Goal: Task Accomplishment & Management: Use online tool/utility

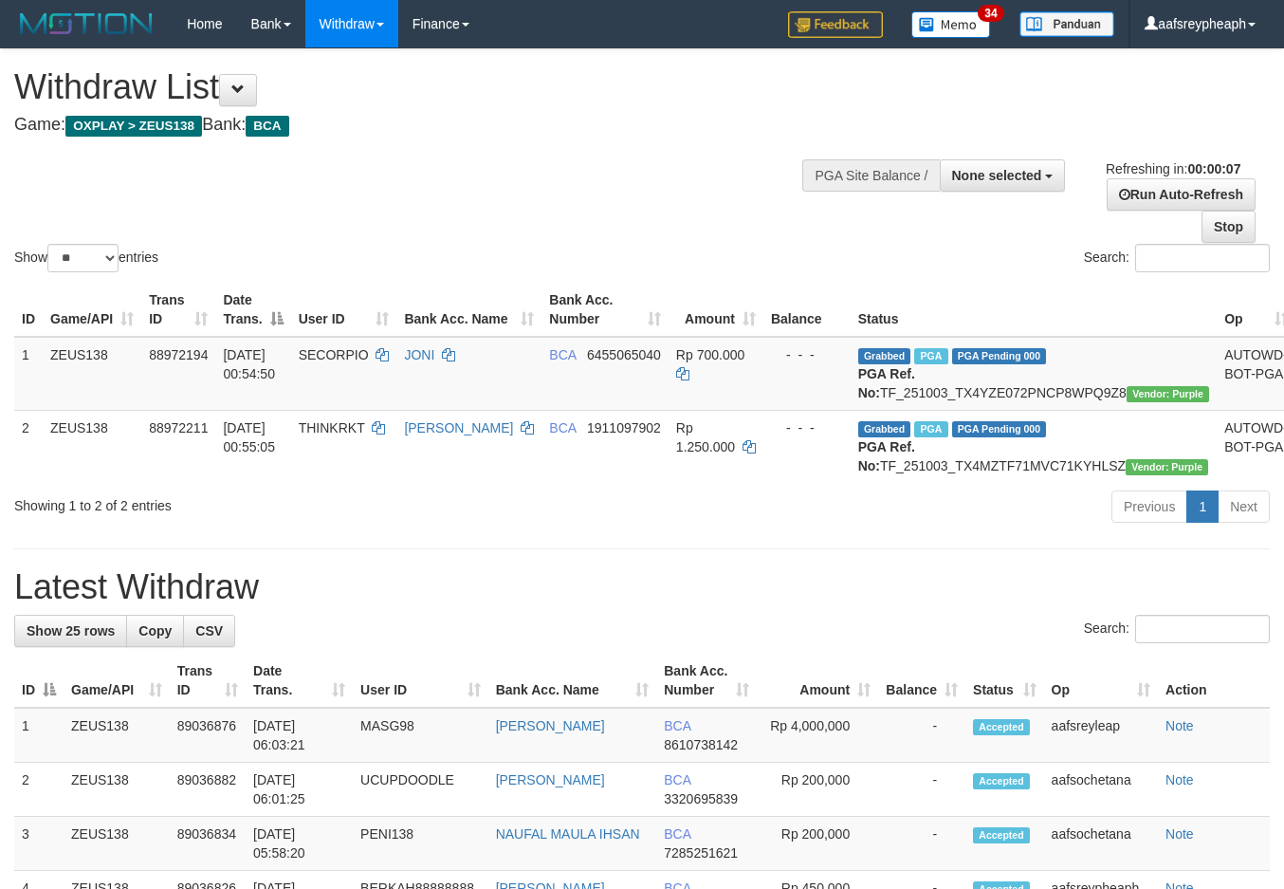
select select
select select "**"
select select
select select "**"
select select
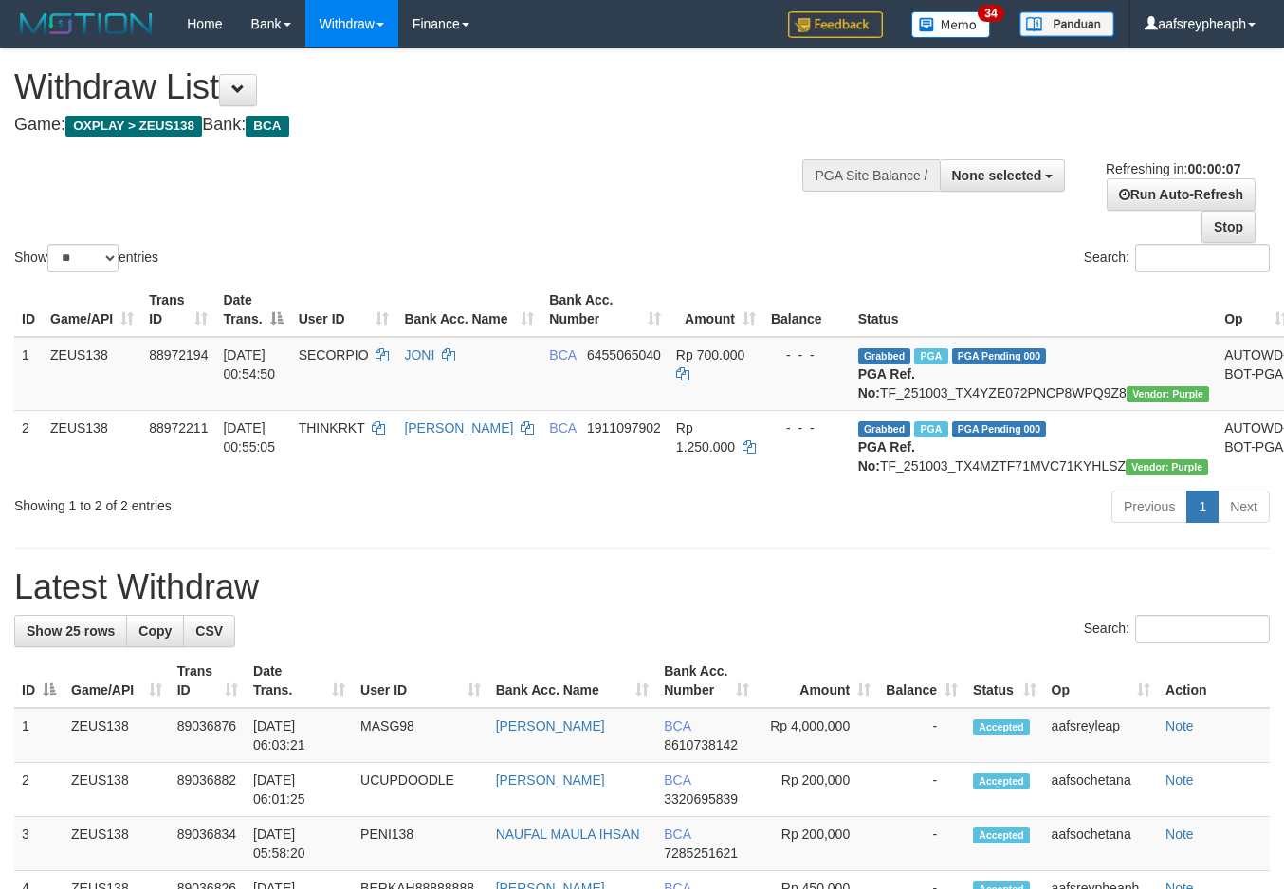
select select "**"
select select
select select "**"
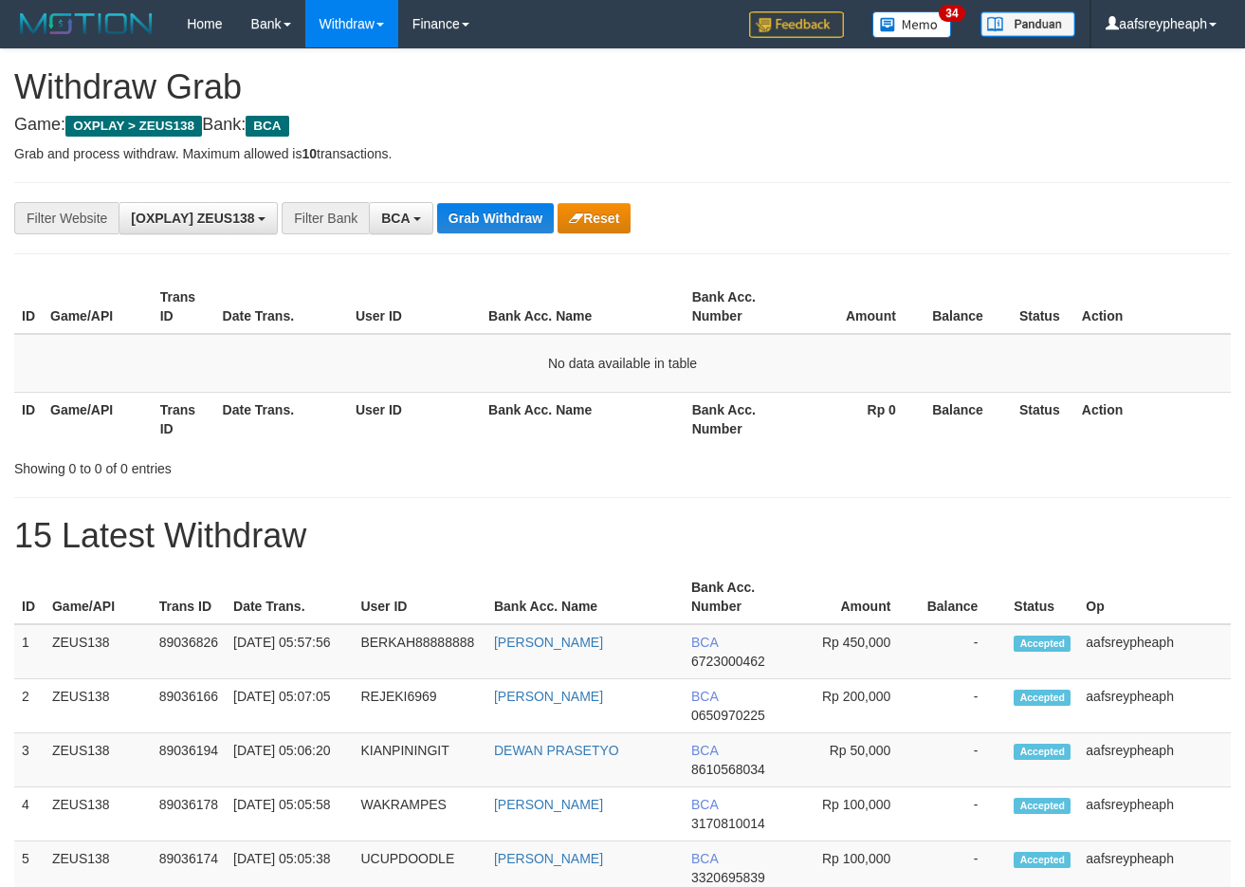
click at [463, 207] on button "Grab Withdraw" at bounding box center [495, 218] width 117 height 30
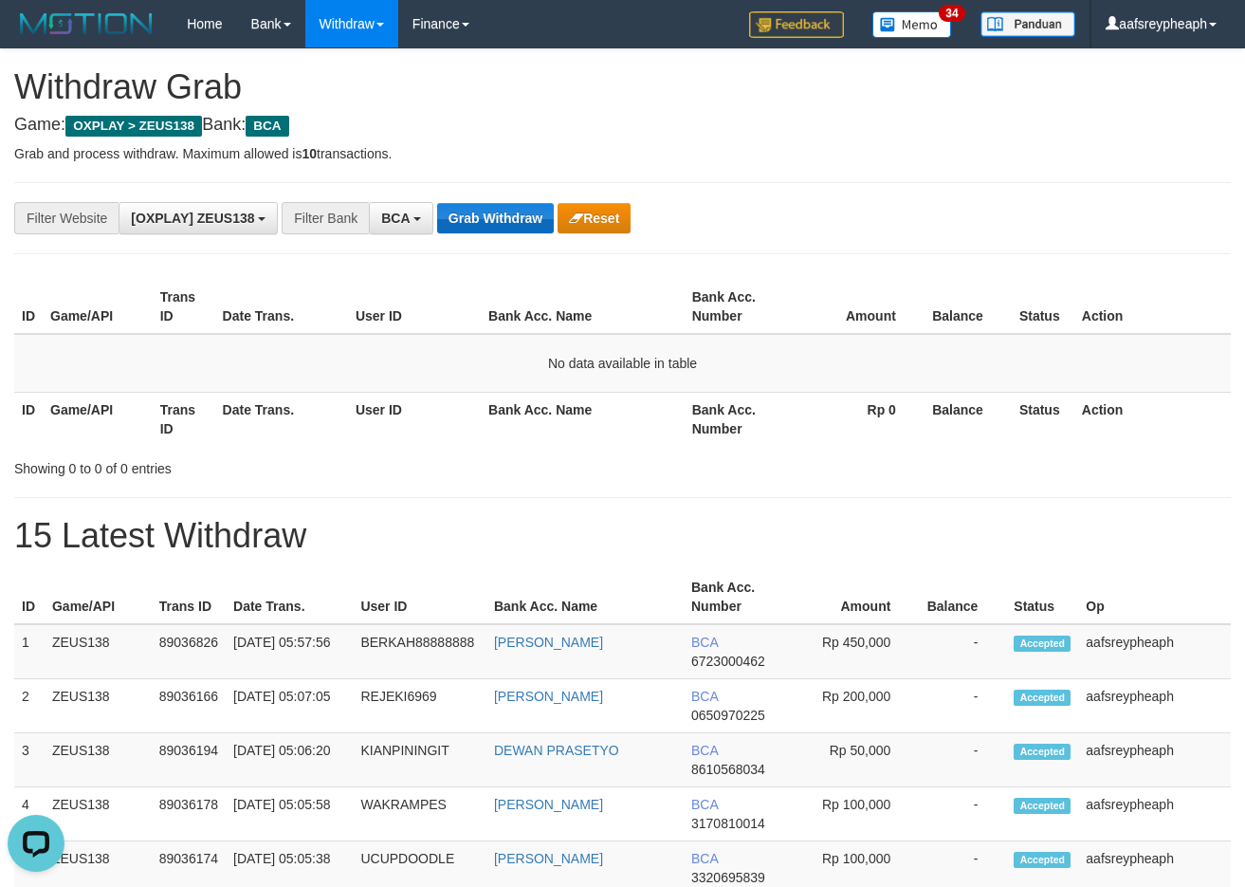
click at [463, 207] on button "Grab Withdraw" at bounding box center [495, 218] width 117 height 30
click at [463, 206] on button "Grab Withdraw" at bounding box center [495, 218] width 117 height 30
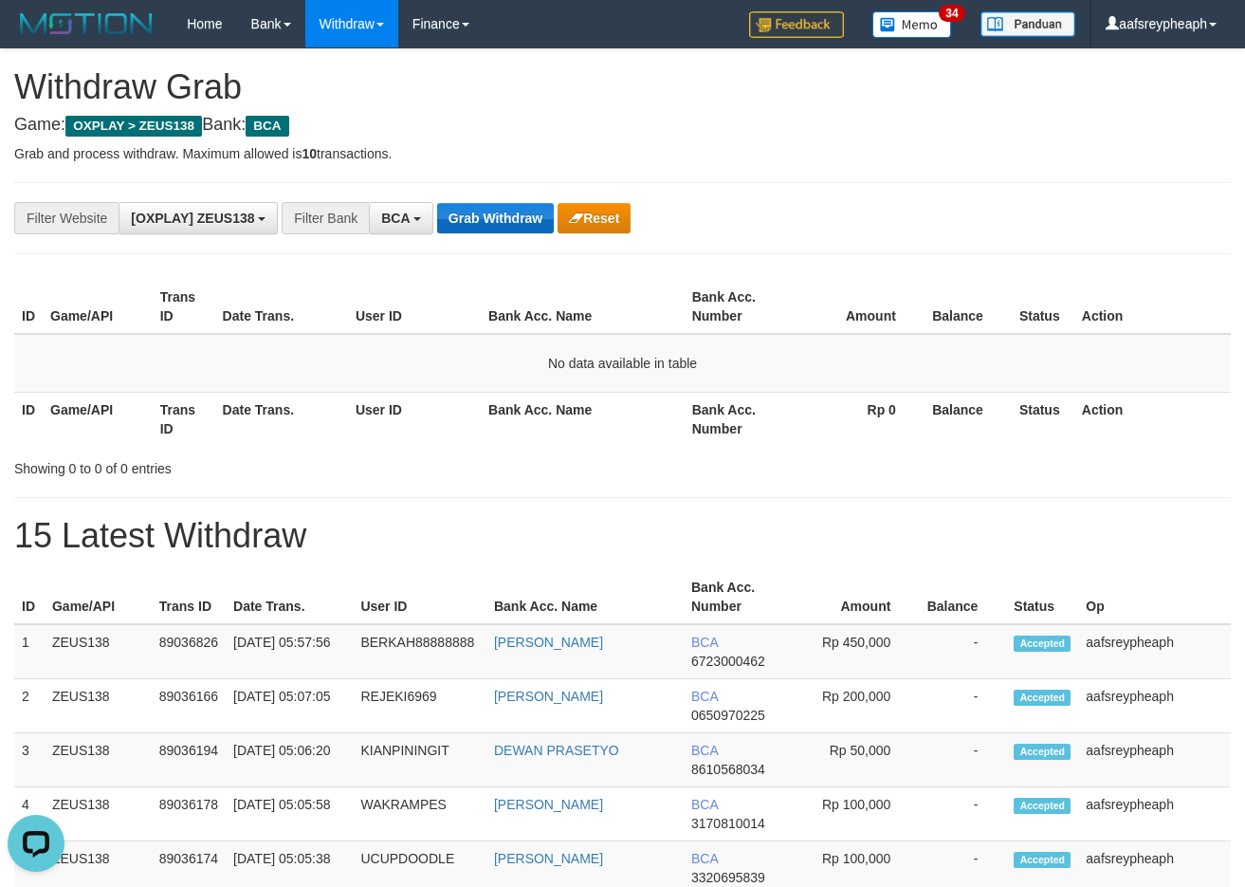
click at [463, 206] on button "Grab Withdraw" at bounding box center [495, 218] width 117 height 30
click at [462, 205] on button "Grab Withdraw" at bounding box center [495, 218] width 117 height 30
click at [461, 205] on button "Grab Withdraw" at bounding box center [495, 218] width 117 height 30
click at [461, 206] on button "Grab Withdraw" at bounding box center [495, 218] width 117 height 30
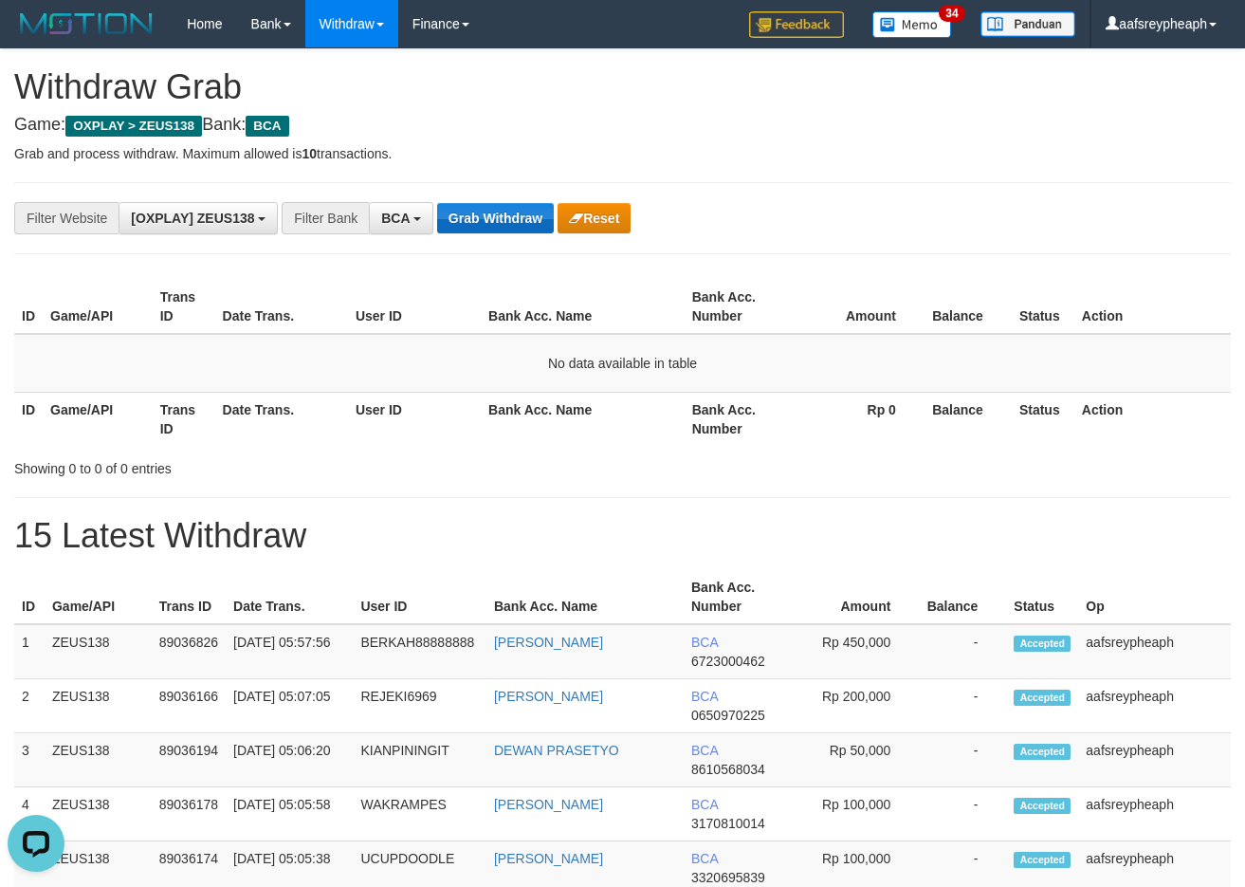
click at [458, 206] on button "Grab Withdraw" at bounding box center [495, 218] width 117 height 30
click at [456, 205] on button "Grab Withdraw" at bounding box center [495, 218] width 117 height 30
click at [457, 204] on button "Grab Withdraw" at bounding box center [495, 218] width 117 height 30
click at [457, 203] on button "Grab Withdraw" at bounding box center [495, 218] width 117 height 30
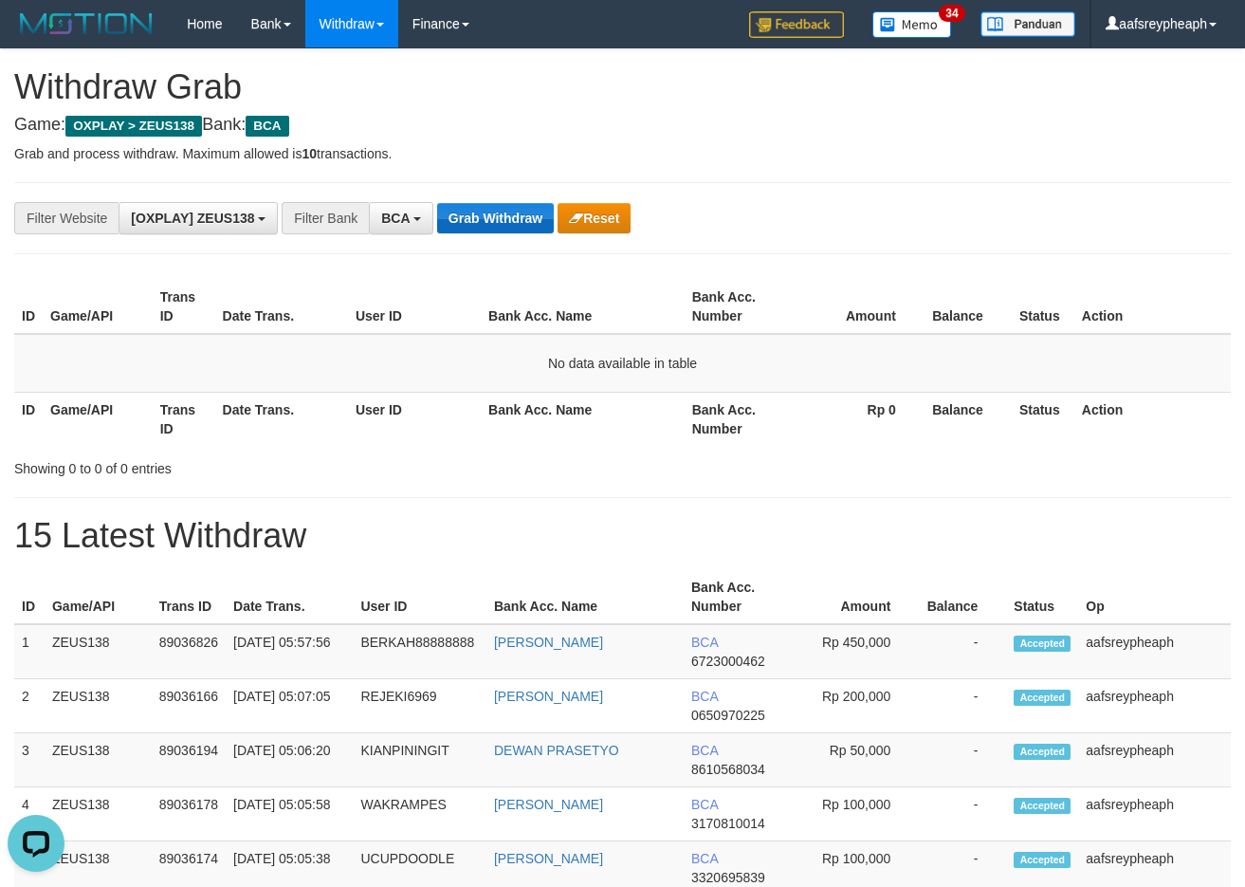
click at [457, 203] on button "Grab Withdraw" at bounding box center [495, 218] width 117 height 30
click at [456, 209] on button "Grab Withdraw" at bounding box center [495, 218] width 117 height 30
click at [455, 210] on button "Grab Withdraw" at bounding box center [495, 218] width 117 height 30
click at [454, 211] on button "Grab Withdraw" at bounding box center [495, 218] width 117 height 30
drag, startPoint x: 454, startPoint y: 211, endPoint x: 444, endPoint y: 215, distance: 11.5
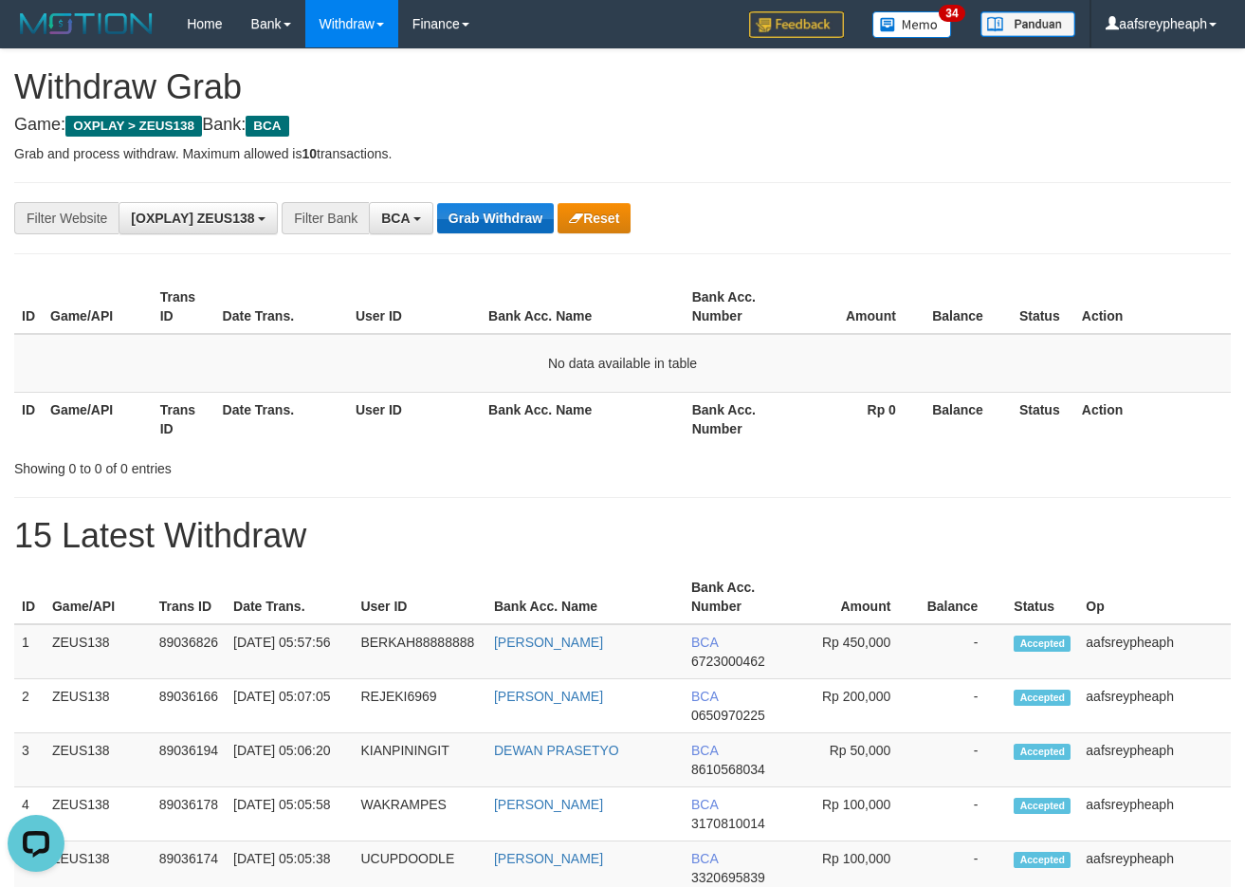
click at [445, 215] on button "Grab Withdraw" at bounding box center [495, 218] width 117 height 30
click at [442, 215] on button "Grab Withdraw" at bounding box center [495, 218] width 117 height 30
click at [440, 216] on button "Grab Withdraw" at bounding box center [495, 218] width 117 height 30
click at [438, 215] on button "Grab Withdraw" at bounding box center [495, 218] width 117 height 30
click at [437, 215] on button "Grab Withdraw" at bounding box center [495, 218] width 117 height 30
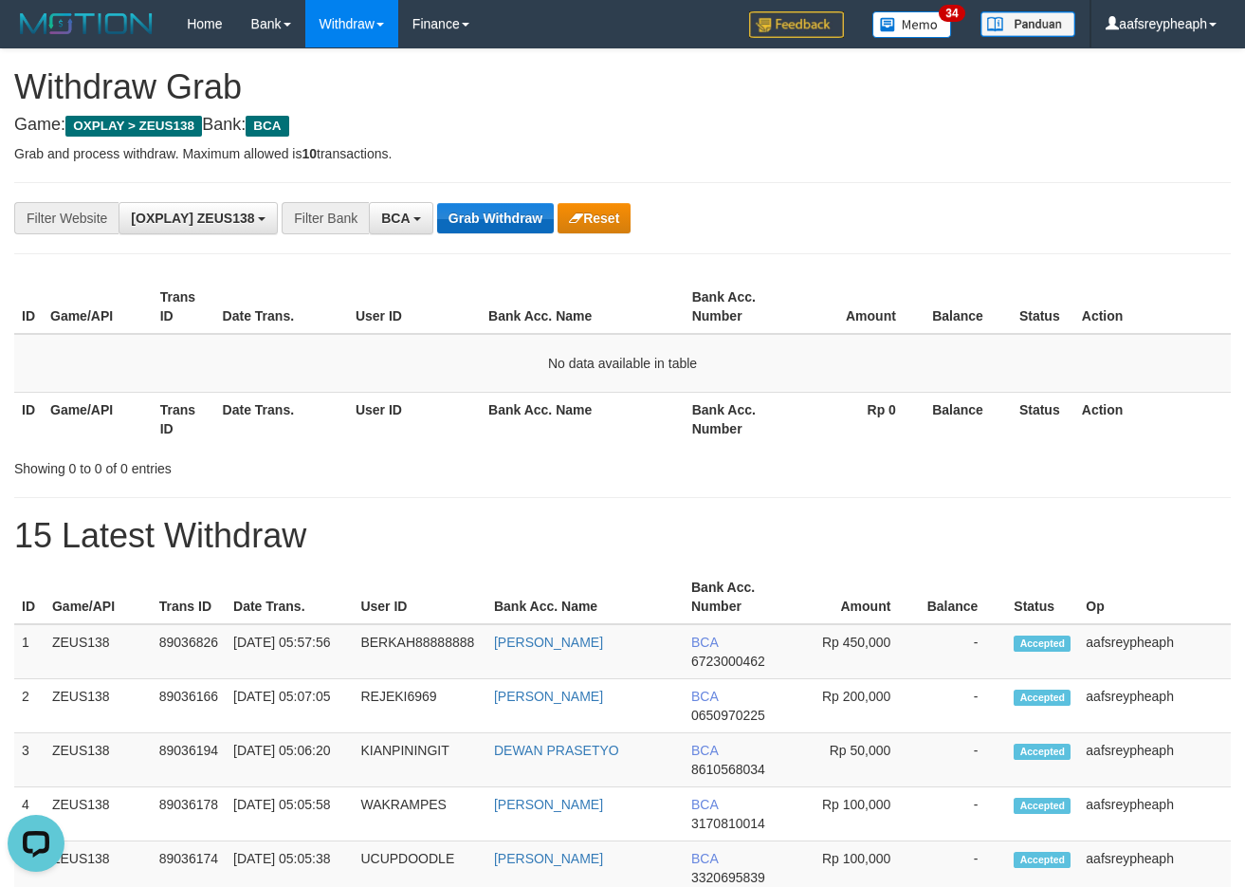
click at [437, 215] on button "Grab Withdraw" at bounding box center [495, 218] width 117 height 30
click at [437, 216] on button "Grab Withdraw" at bounding box center [495, 218] width 117 height 30
click at [432, 221] on div "**********" at bounding box center [519, 218] width 1038 height 32
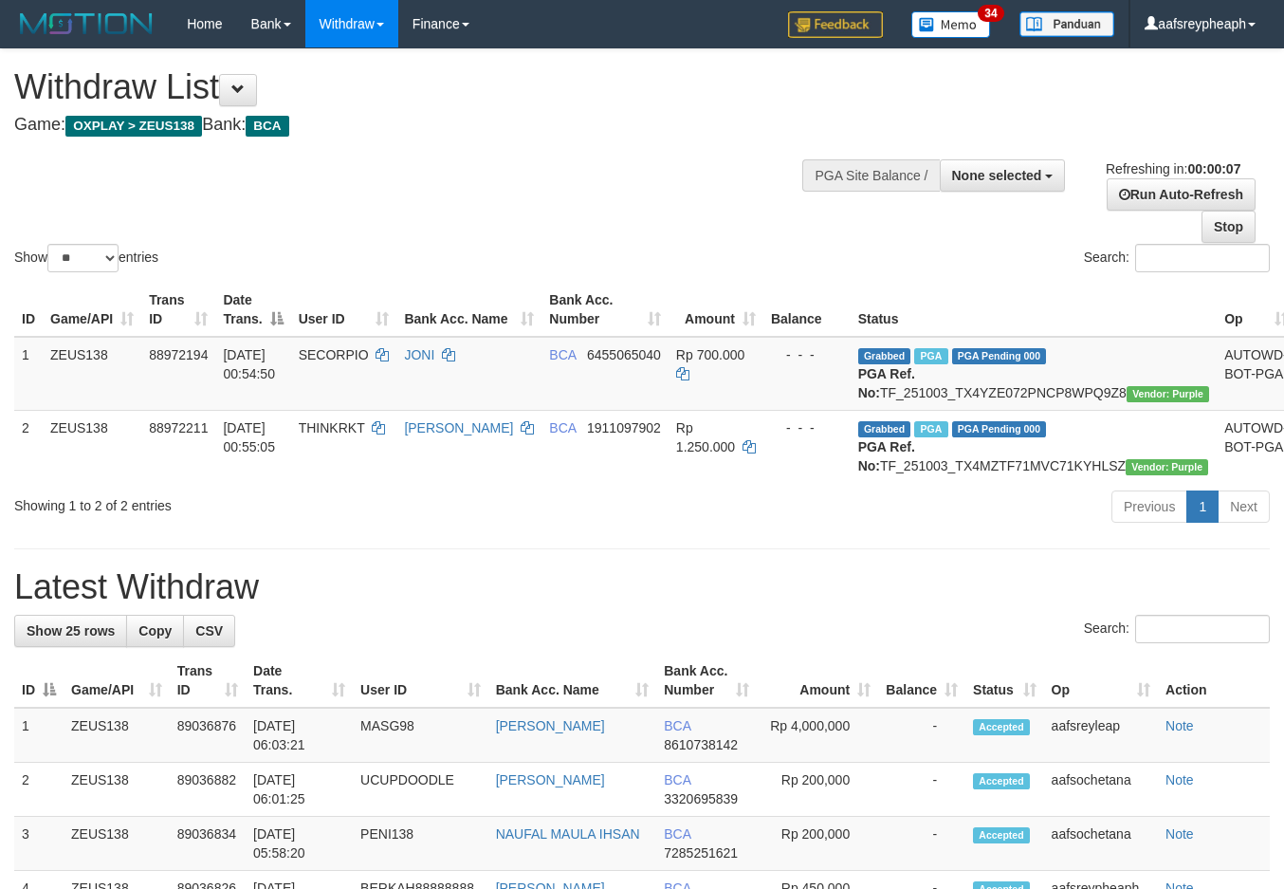
select select
select select "**"
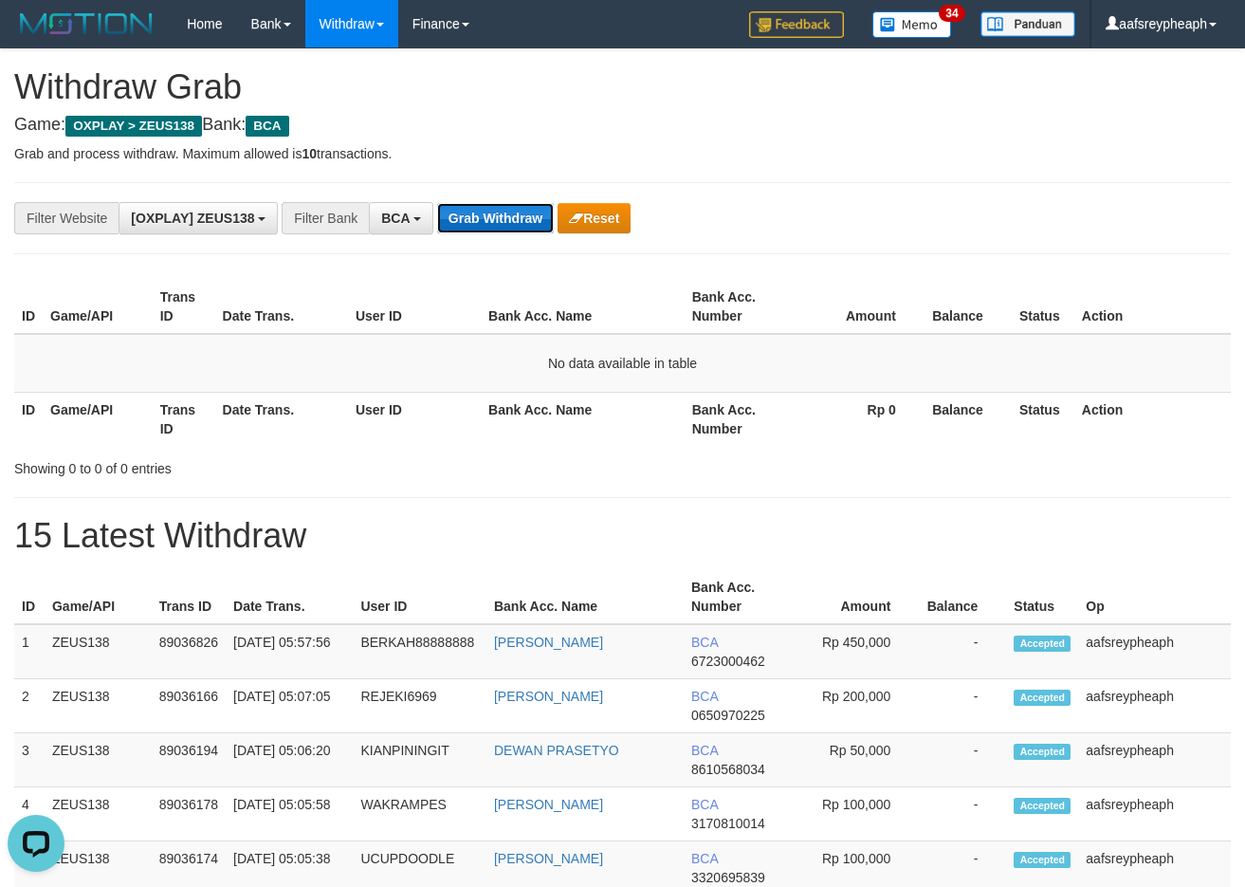
click at [465, 210] on button "Grab Withdraw" at bounding box center [495, 218] width 117 height 30
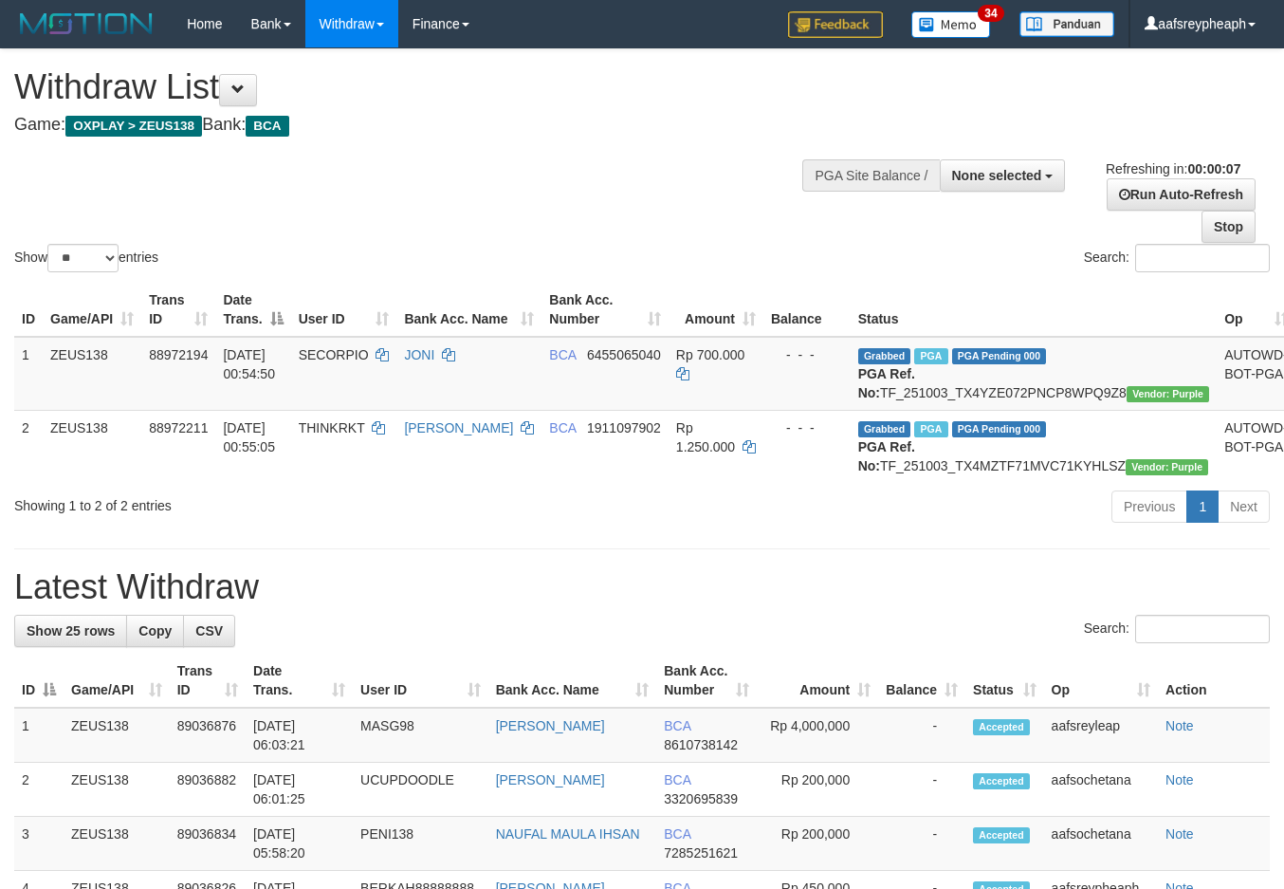
select select
select select "**"
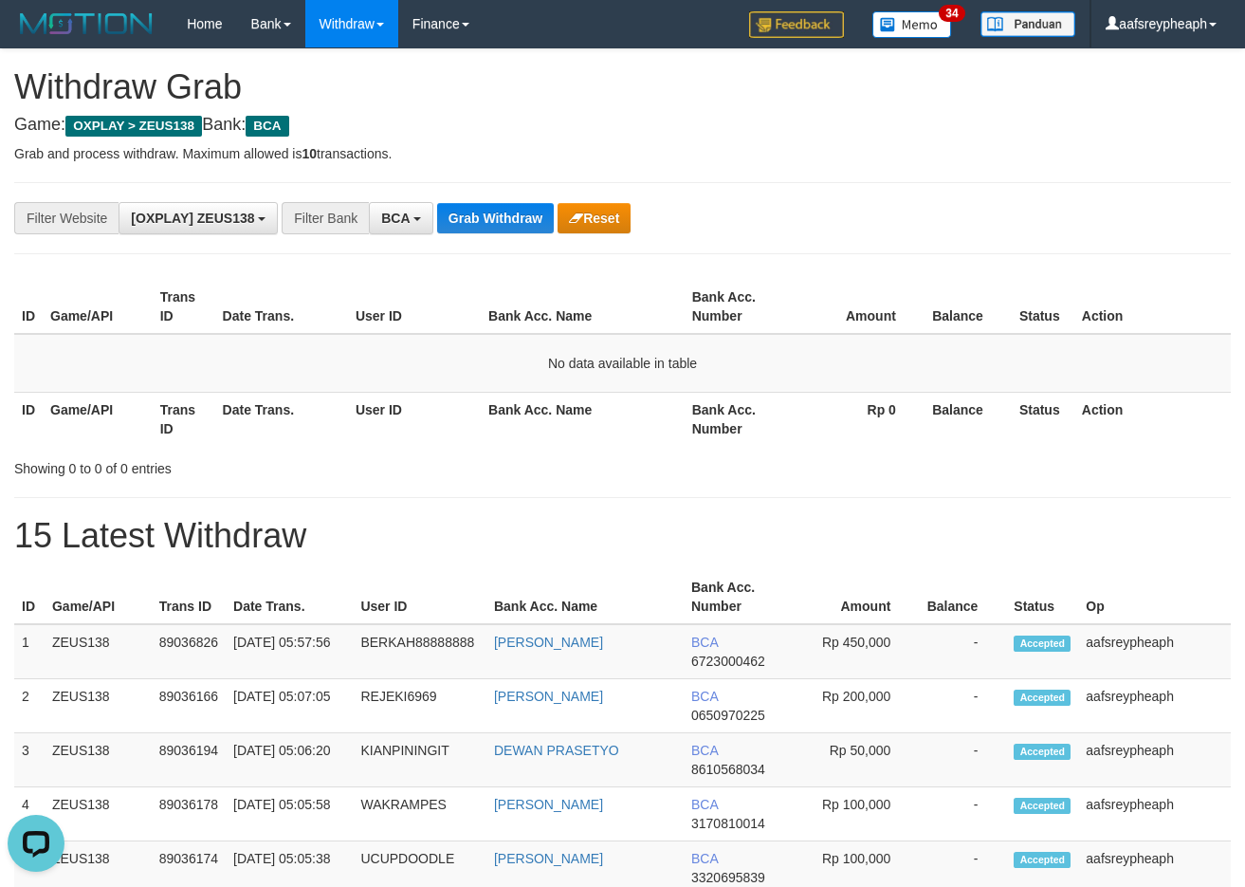
scroll to position [33, 0]
click at [491, 225] on button "Grab Withdraw" at bounding box center [495, 218] width 117 height 30
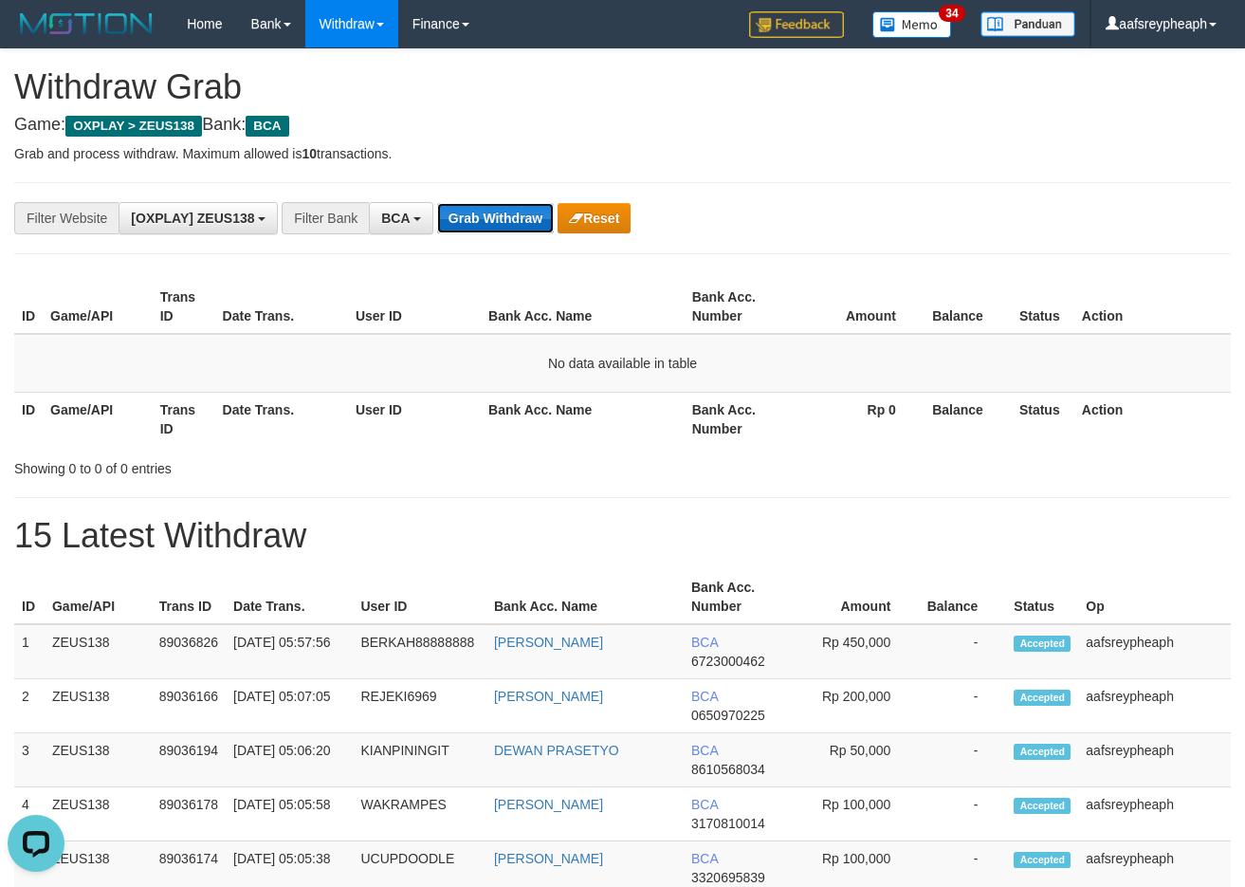
click at [491, 225] on button "Grab Withdraw" at bounding box center [495, 218] width 117 height 30
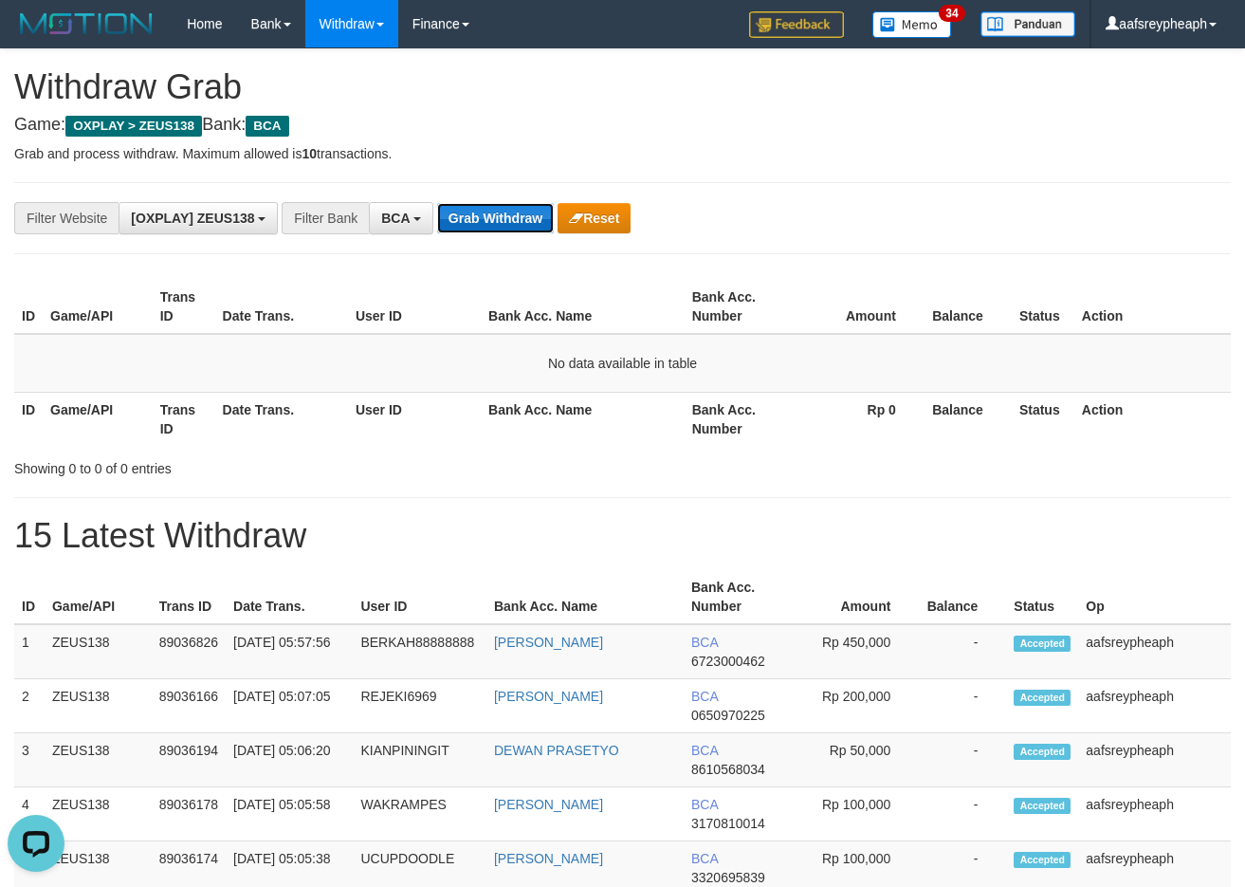
click at [491, 225] on button "Grab Withdraw" at bounding box center [495, 218] width 117 height 30
